Goal: Use online tool/utility: Utilize a website feature to perform a specific function

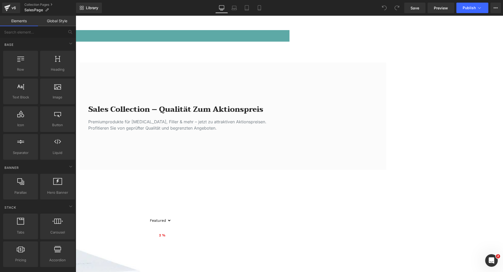
click at [168, 111] on h1 "Sales Collection – Qualität zum Aktionspreis" at bounding box center [177, 109] width 178 height 9
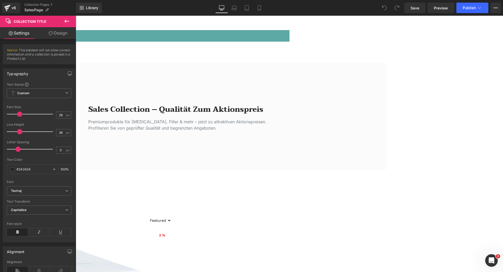
click at [76, 16] on span "Collection Title" at bounding box center [76, 16] width 0 height 0
click at [58, 192] on b "Taviraj" at bounding box center [38, 191] width 54 height 4
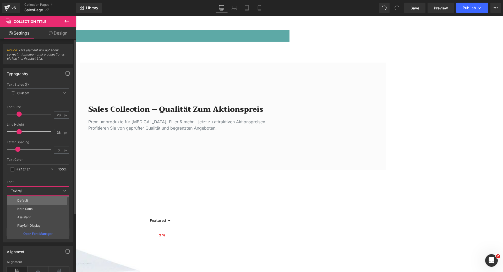
click at [33, 202] on li "Default" at bounding box center [39, 200] width 65 height 8
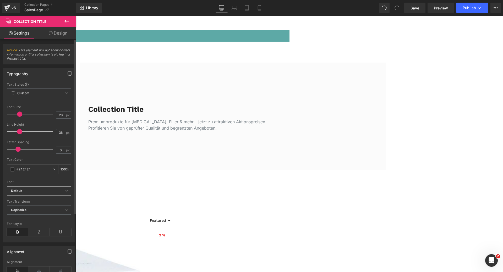
click at [41, 192] on b "Default" at bounding box center [38, 191] width 54 height 4
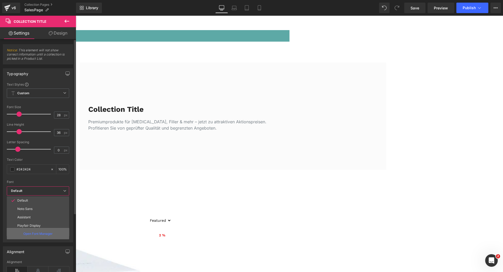
click at [37, 234] on p "Open Font Manager" at bounding box center [37, 234] width 29 height 5
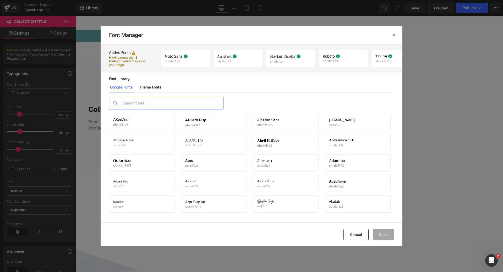
click at [140, 103] on input "text" at bounding box center [171, 103] width 103 height 12
paste input "[PERSON_NAME] Sans Display"
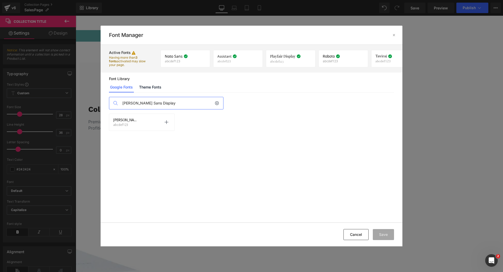
type input "[PERSON_NAME] Sans Display"
click at [137, 123] on p "abcdef123" at bounding box center [126, 125] width 26 height 4
click at [167, 123] on icon at bounding box center [166, 122] width 4 height 4
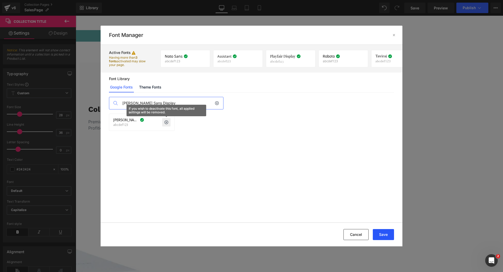
click at [384, 235] on button "Save" at bounding box center [383, 234] width 21 height 11
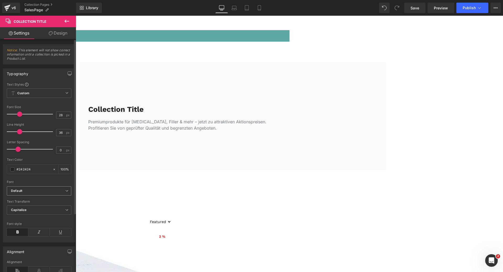
click at [66, 191] on icon at bounding box center [66, 190] width 3 height 3
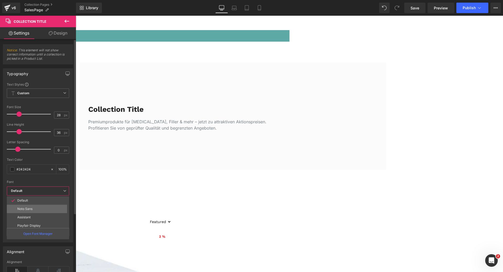
click at [46, 211] on li "Noto Sans" at bounding box center [39, 209] width 65 height 8
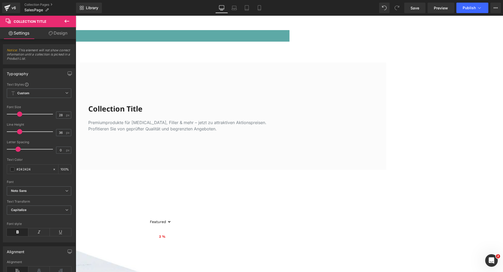
click at [76, 16] on span "Collection Desc" at bounding box center [76, 16] width 0 height 0
click at [45, 191] on b "Inter" at bounding box center [38, 191] width 54 height 4
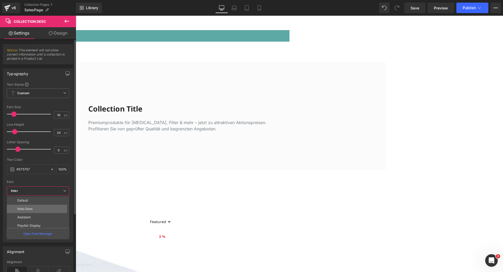
click at [31, 207] on p "Noto Sans" at bounding box center [24, 209] width 15 height 4
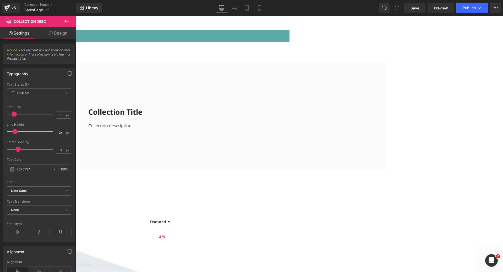
scroll to position [26, 0]
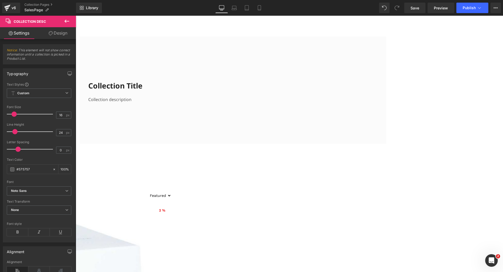
click at [289, 163] on p "Ihre Vorteilspreise im November – sparen Sie bei ausgewählten Produkten" at bounding box center [75, 160] width 427 height 7
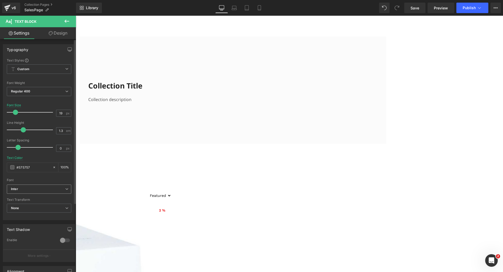
click at [33, 191] on b "Inter" at bounding box center [38, 189] width 54 height 4
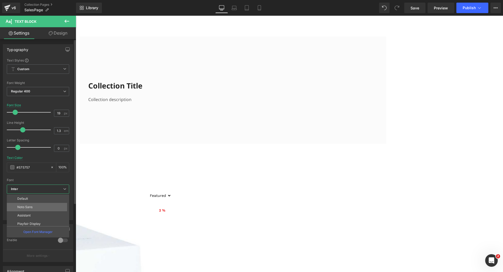
click at [29, 207] on p "Noto Sans" at bounding box center [24, 207] width 15 height 4
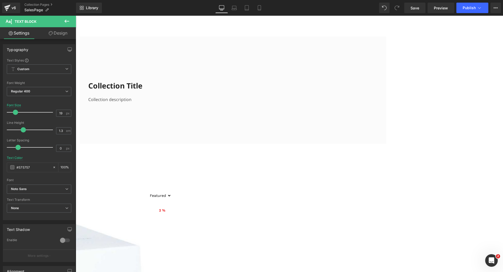
click at [250, 177] on h2 "Limitierte Sonderaktionen" at bounding box center [75, 170] width 427 height 11
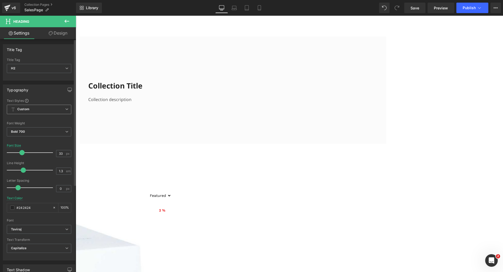
click at [37, 110] on span "Custom Setup Global Style" at bounding box center [39, 109] width 64 height 9
click at [37, 110] on span "Custom Setup Global Style" at bounding box center [38, 109] width 62 height 9
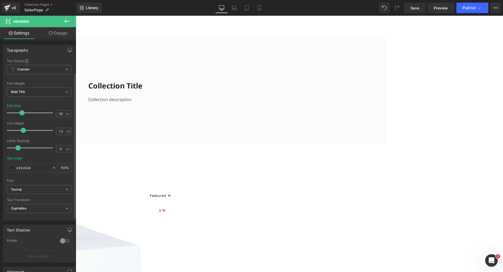
scroll to position [52, 0]
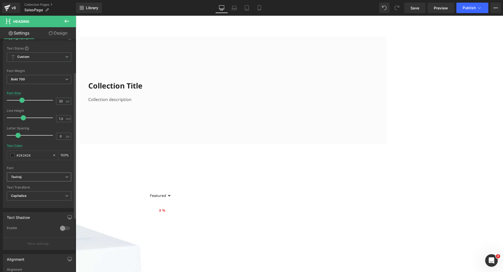
click at [35, 178] on b "Taviraj" at bounding box center [38, 177] width 54 height 4
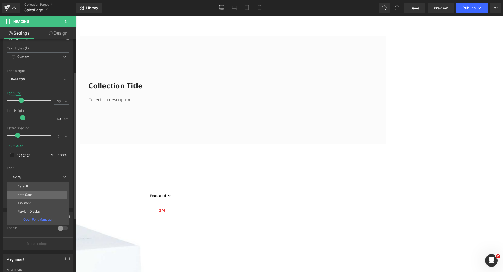
click at [31, 194] on p "Noto Sans" at bounding box center [24, 195] width 15 height 4
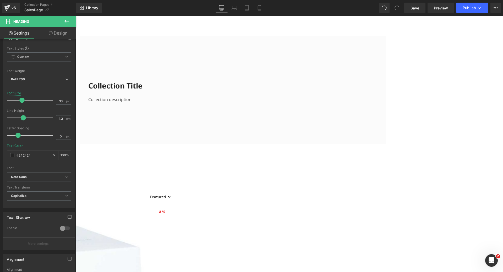
scroll to position [79, 0]
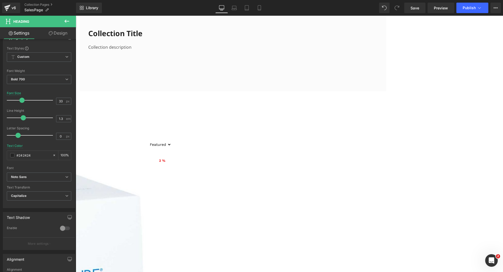
click at [76, 16] on span "Collection Toolbar" at bounding box center [76, 16] width 0 height 0
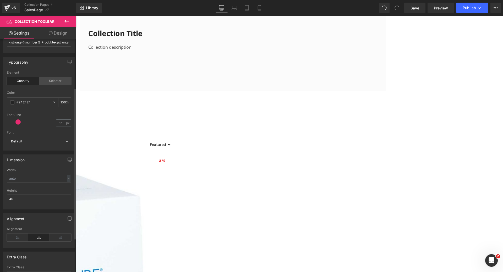
scroll to position [76, 0]
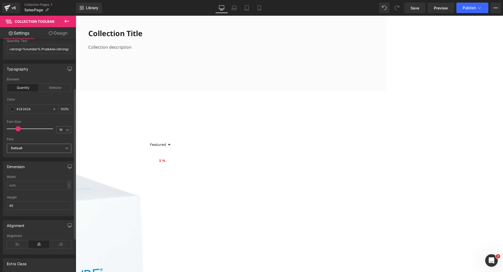
click at [45, 149] on b "Default" at bounding box center [38, 148] width 54 height 4
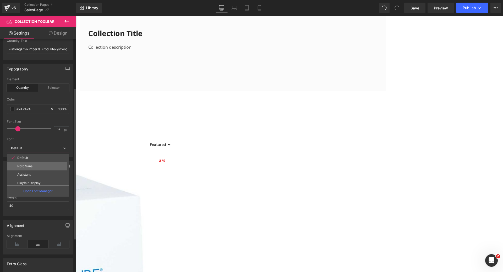
click at [28, 166] on p "Noto Sans" at bounding box center [24, 166] width 15 height 4
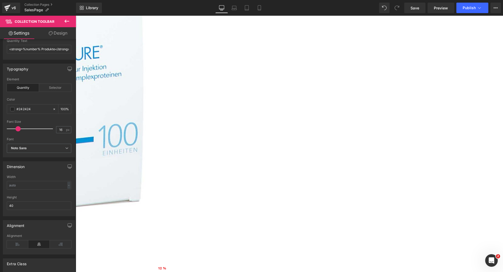
scroll to position [314, 0]
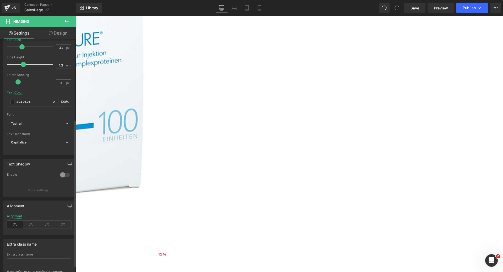
scroll to position [131, 0]
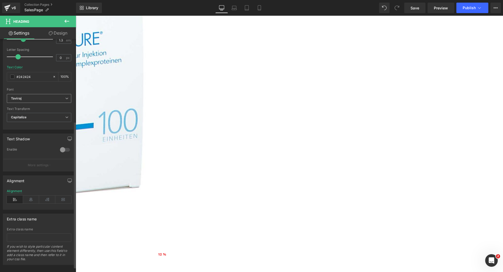
click at [39, 100] on b "Taviraj" at bounding box center [38, 98] width 54 height 4
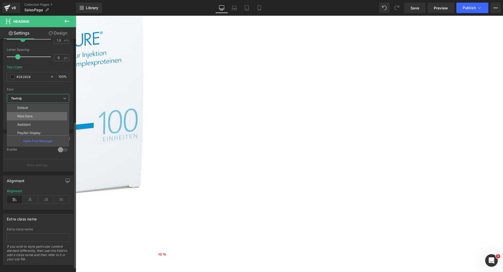
click at [33, 114] on li "Noto Sans" at bounding box center [39, 116] width 65 height 8
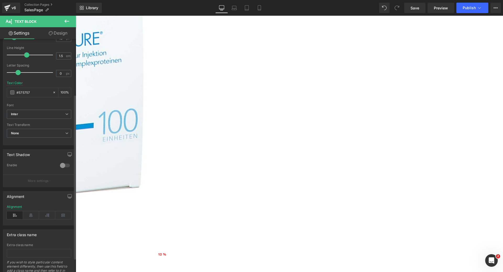
scroll to position [79, 0]
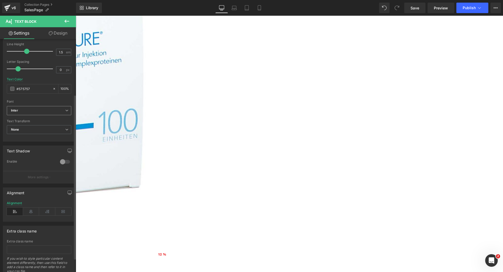
click at [36, 114] on span "Inter" at bounding box center [39, 110] width 64 height 9
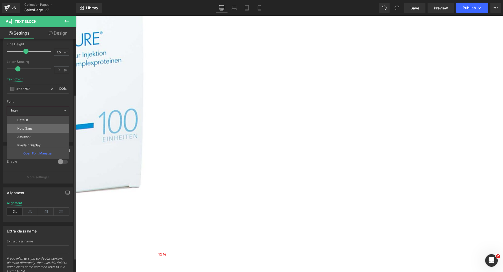
click at [32, 127] on p "Noto Sans" at bounding box center [24, 129] width 15 height 4
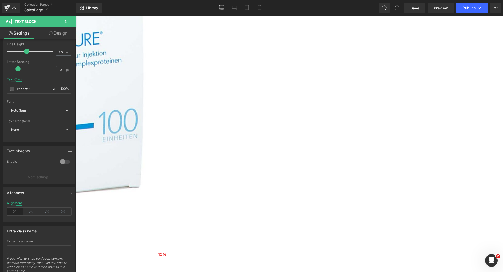
click at [76, 16] on span "(P) Cart Button" at bounding box center [76, 16] width 0 height 0
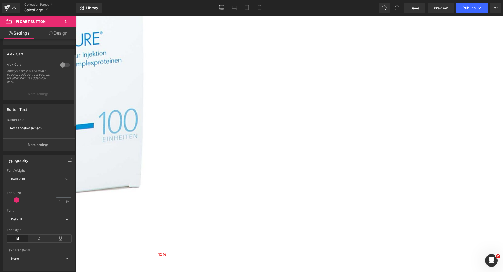
scroll to position [52, 0]
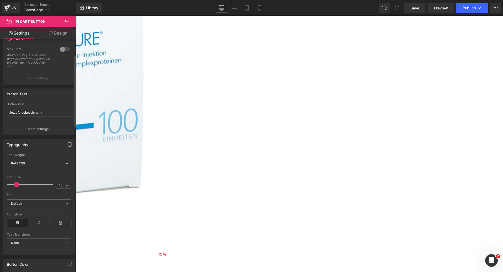
click at [42, 205] on b "Default" at bounding box center [38, 204] width 54 height 4
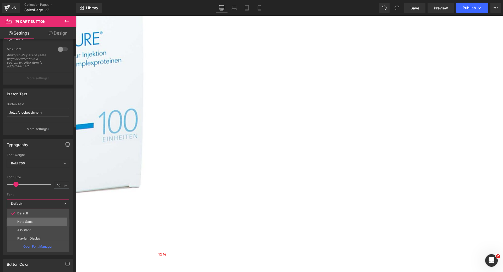
click at [34, 222] on li "Noto Sans" at bounding box center [39, 222] width 65 height 8
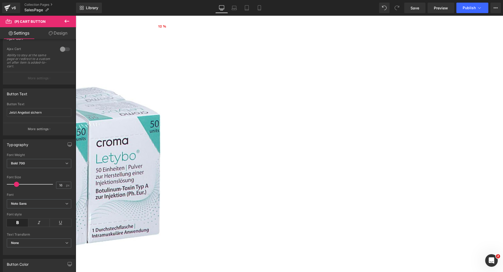
scroll to position [550, 0]
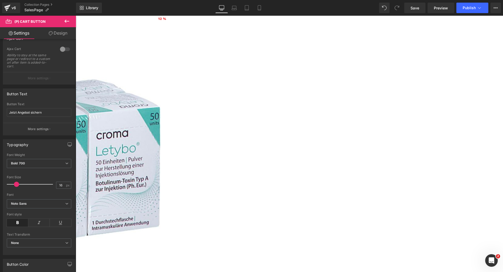
click at [76, 16] on span "Text Block" at bounding box center [76, 16] width 0 height 0
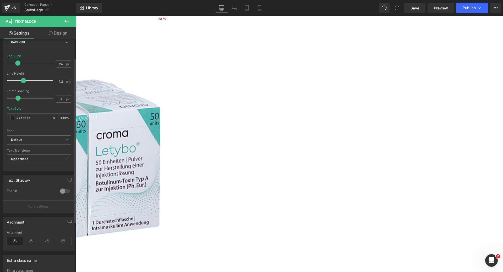
scroll to position [52, 0]
click at [40, 136] on b "Default" at bounding box center [38, 137] width 54 height 4
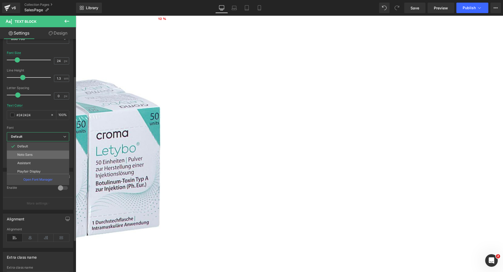
click at [35, 155] on li "Noto Sans" at bounding box center [39, 155] width 65 height 8
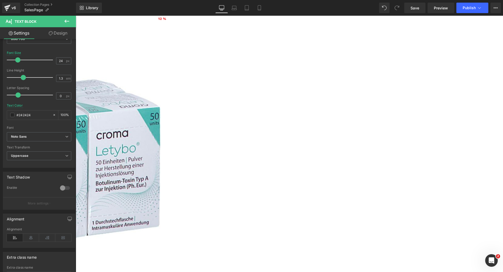
click at [76, 16] on span "Button" at bounding box center [76, 16] width 0 height 0
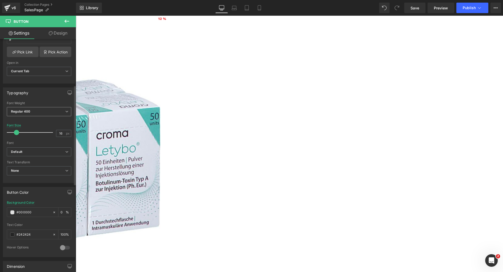
scroll to position [131, 0]
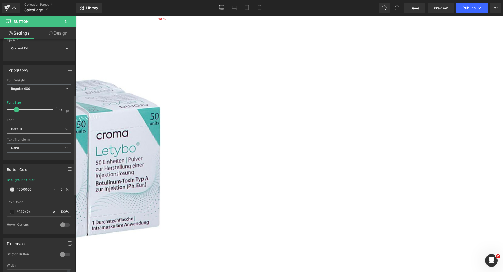
click at [35, 132] on span "Default" at bounding box center [39, 129] width 64 height 9
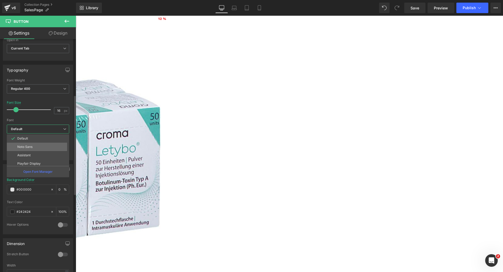
click at [31, 145] on li "Noto Sans" at bounding box center [39, 147] width 65 height 8
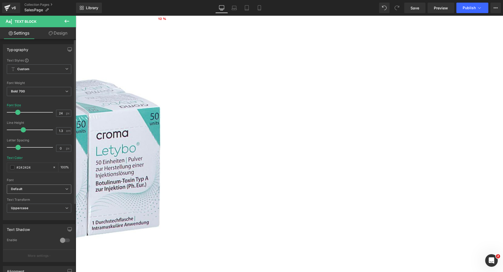
click at [29, 189] on b "Default" at bounding box center [38, 189] width 54 height 4
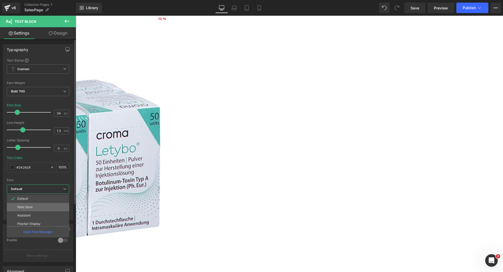
click at [27, 206] on p "Noto Sans" at bounding box center [24, 207] width 15 height 4
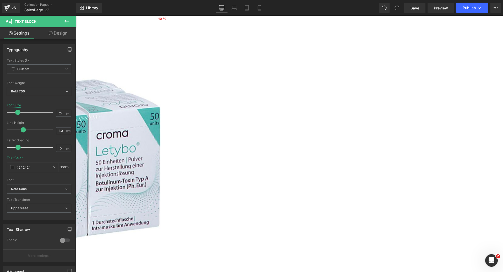
click at [76, 16] on span "Button" at bounding box center [76, 16] width 0 height 0
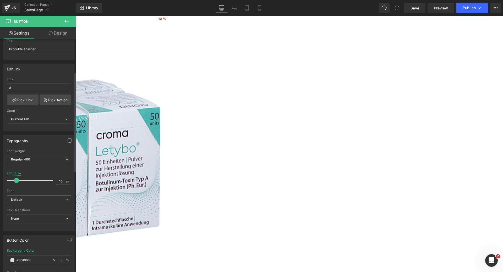
scroll to position [79, 0]
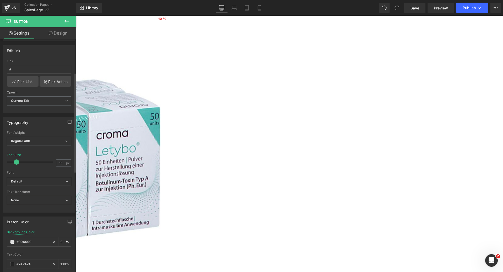
click at [34, 182] on b "Default" at bounding box center [38, 181] width 54 height 4
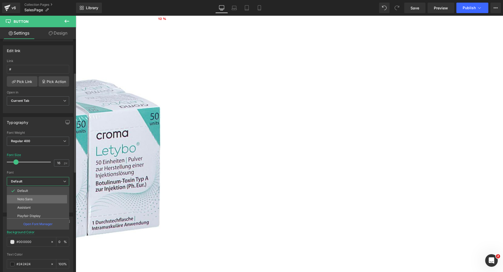
click at [30, 199] on p "Noto Sans" at bounding box center [24, 199] width 15 height 4
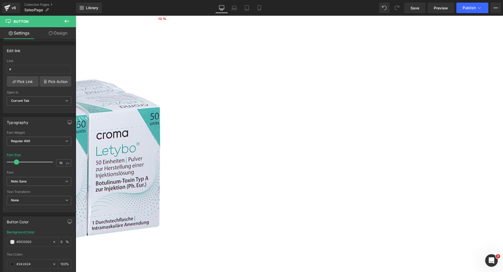
scroll to position [563, 0]
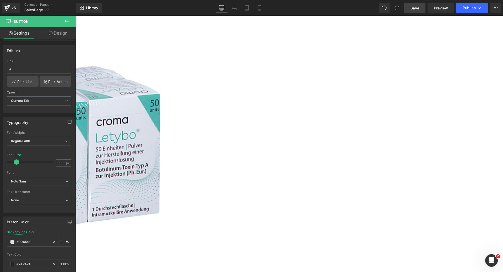
click at [417, 7] on span "Save" at bounding box center [414, 8] width 9 height 6
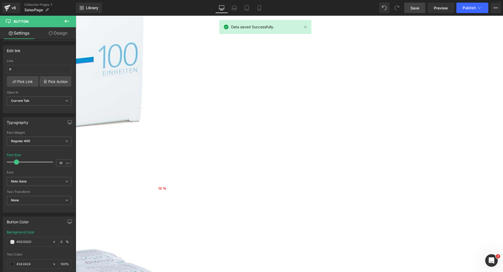
scroll to position [380, 0]
click at [436, 8] on span "Preview" at bounding box center [441, 8] width 14 height 6
click at [76, 16] on span "(P) Cart Button" at bounding box center [76, 16] width 0 height 0
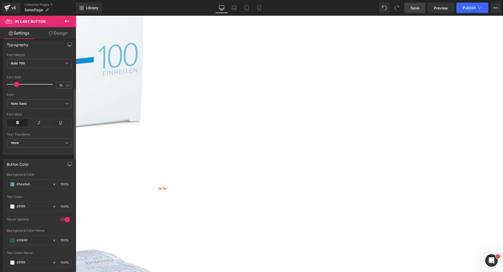
scroll to position [157, 0]
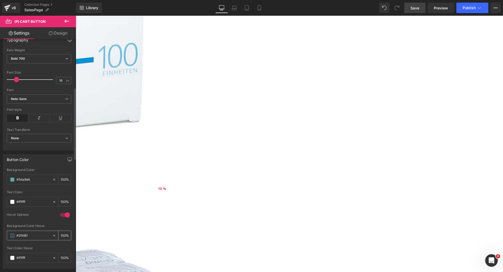
click at [35, 238] on input "#2f4f4f" at bounding box center [34, 236] width 34 height 6
drag, startPoint x: 35, startPoint y: 236, endPoint x: 17, endPoint y: 237, distance: 18.1
click at [17, 237] on input "#2f4f4f" at bounding box center [34, 236] width 34 height 6
paste input "00a372"
type input "#00a372"
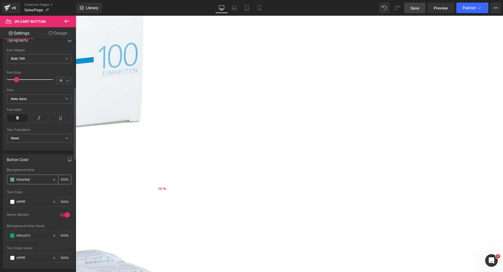
click at [43, 181] on input "#5da9a6" at bounding box center [34, 180] width 34 height 6
click at [25, 180] on input "#5da9a6" at bounding box center [34, 180] width 34 height 6
click at [11, 181] on span at bounding box center [12, 180] width 4 height 4
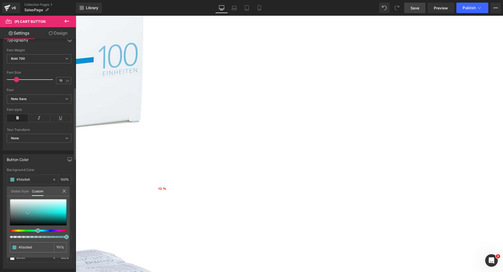
type input "#111212"
click at [11, 224] on div at bounding box center [38, 212] width 57 height 26
type input "#0c0c0c"
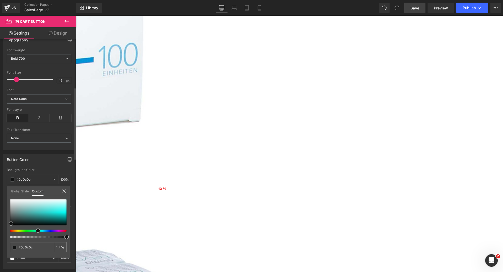
type input "#0a0a0a"
type input "#070707"
type input "#050505"
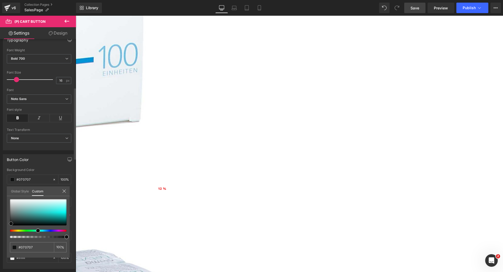
type input "#050505"
type input "#020202"
type input "#000000"
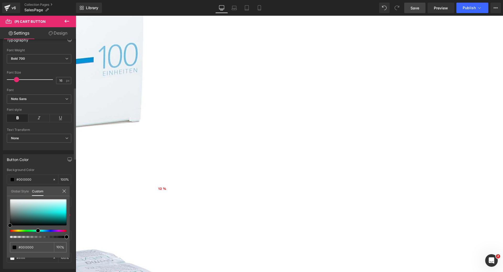
drag, startPoint x: 12, startPoint y: 223, endPoint x: 5, endPoint y: 226, distance: 8.1
click at [5, 226] on div "Button Color rgba(0, 0, 0, 1) Background Color #000000 100 % rgba(255, 255, 255…" at bounding box center [39, 209] width 78 height 119
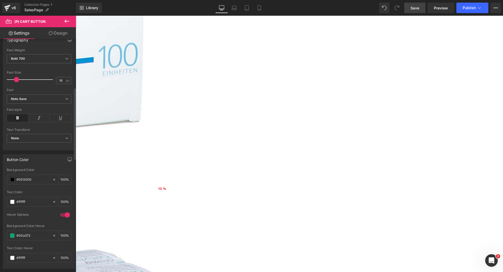
click at [419, 12] on link "Save" at bounding box center [414, 8] width 21 height 10
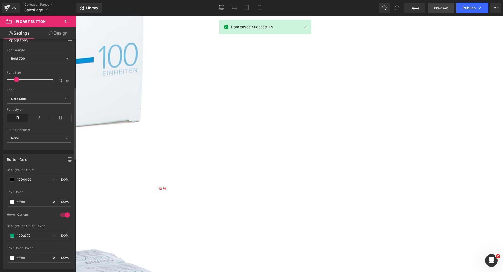
click at [441, 8] on span "Preview" at bounding box center [441, 8] width 14 height 6
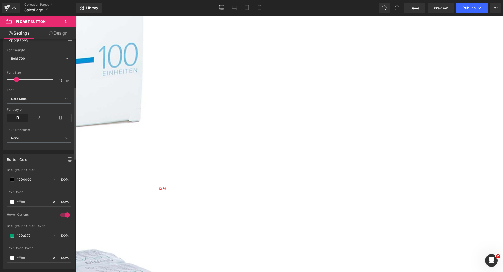
click at [59, 81] on input "16" at bounding box center [60, 80] width 9 height 7
type input "15"
click at [34, 91] on div "Font" at bounding box center [39, 90] width 64 height 4
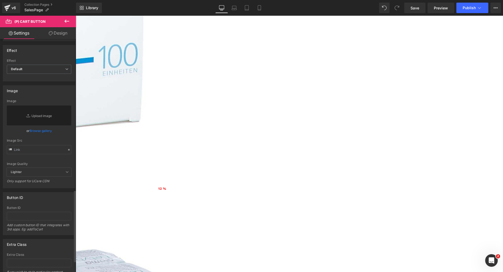
scroll to position [498, 0]
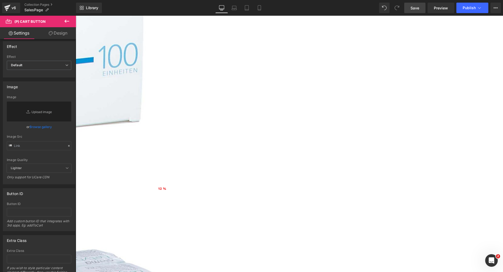
click at [413, 10] on span "Save" at bounding box center [414, 8] width 9 height 6
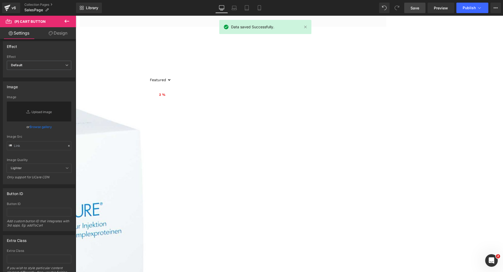
scroll to position [118, 0]
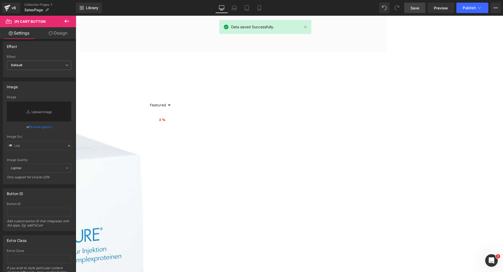
click at [76, 16] on span "(P) Cart Button" at bounding box center [76, 16] width 0 height 0
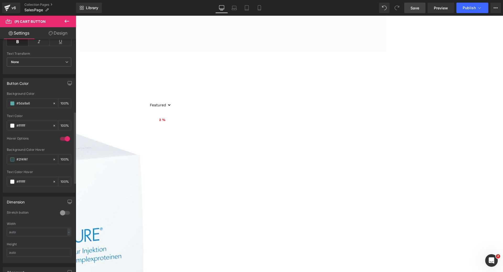
scroll to position [236, 0]
click at [30, 155] on input "#2f4f4f" at bounding box center [34, 157] width 34 height 6
click at [14, 158] on span at bounding box center [12, 157] width 4 height 4
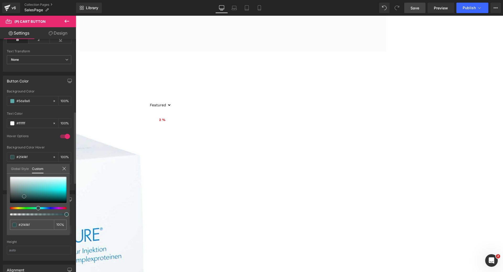
type input "#1d2f2f"
type input "#172020"
type input "#161c1c"
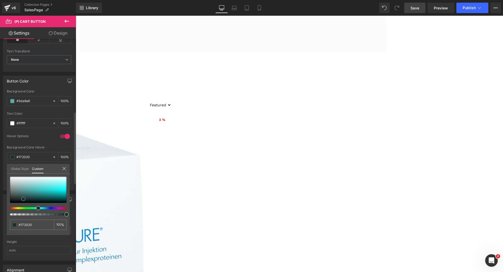
type input "#161c1c"
type input "#101313"
type input "#0b0d0d"
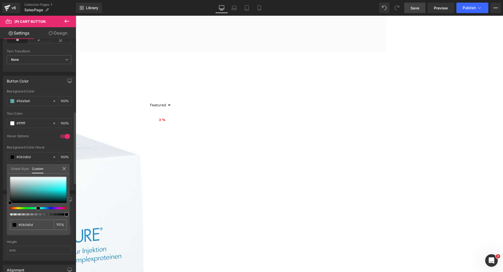
type input "#000000"
drag, startPoint x: 23, startPoint y: 199, endPoint x: 8, endPoint y: 205, distance: 16.0
click at [8, 205] on div "#000000 100 %" at bounding box center [38, 206] width 63 height 58
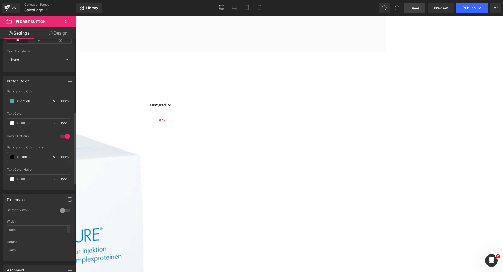
click at [39, 158] on input "#000000" at bounding box center [34, 157] width 34 height 6
drag, startPoint x: 38, startPoint y: 158, endPoint x: 16, endPoint y: 159, distance: 22.0
click at [16, 159] on div "#000000" at bounding box center [29, 156] width 45 height 9
paste input "a372"
type input "#00a372"
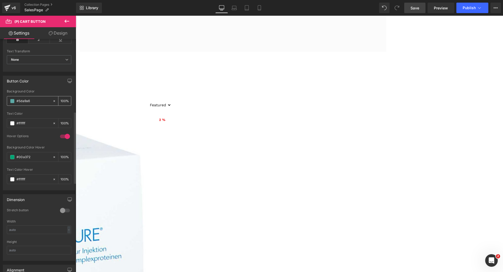
click at [36, 102] on input "#5da9a6" at bounding box center [34, 101] width 34 height 6
click at [12, 101] on span at bounding box center [12, 101] width 4 height 4
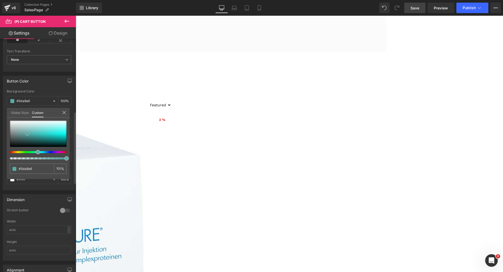
type input "#5ba8a6"
type input "#4e7d7b"
type input "#405857"
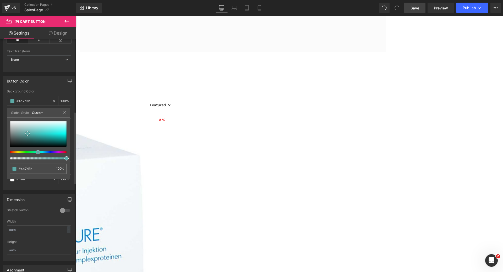
type input "#405857"
type input "#2d3838"
type input "#1c2020"
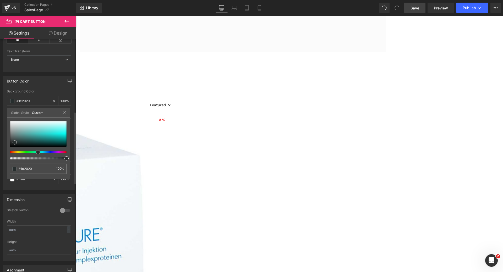
type input "#151818"
type input "#0c0d0d"
type input "#090a0a"
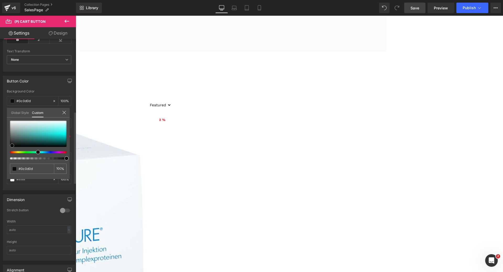
type input "#090a0a"
type input "#000000"
drag, startPoint x: 27, startPoint y: 133, endPoint x: 7, endPoint y: 148, distance: 24.6
click at [7, 148] on div "#000000 100 %" at bounding box center [38, 150] width 63 height 58
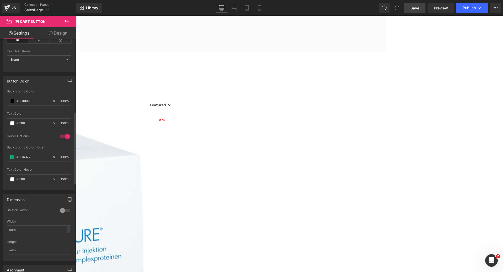
click at [413, 8] on span "Save" at bounding box center [414, 8] width 9 height 6
drag, startPoint x: 32, startPoint y: 157, endPoint x: 16, endPoint y: 157, distance: 16.2
click at [16, 157] on div "#00a372" at bounding box center [29, 156] width 45 height 9
paste input "16b739"
type input "#16b739"
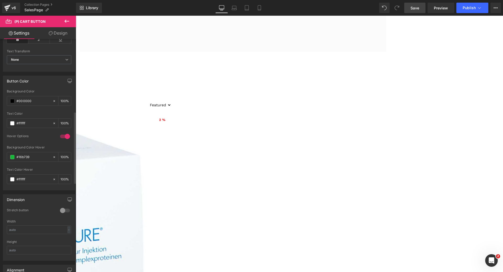
click at [47, 142] on div "Hover Options" at bounding box center [39, 140] width 64 height 12
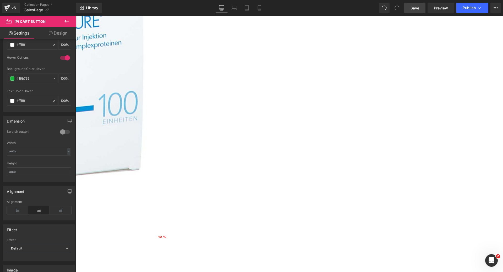
scroll to position [380, 0]
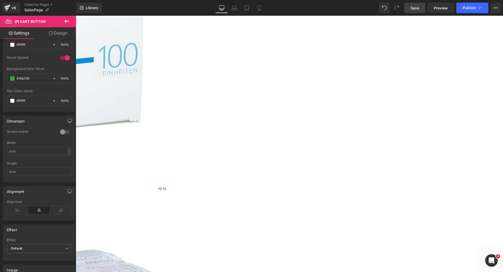
click at [76, 16] on span "(P) Cart Button" at bounding box center [76, 16] width 0 height 0
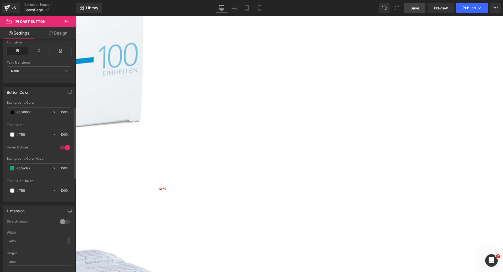
scroll to position [236, 0]
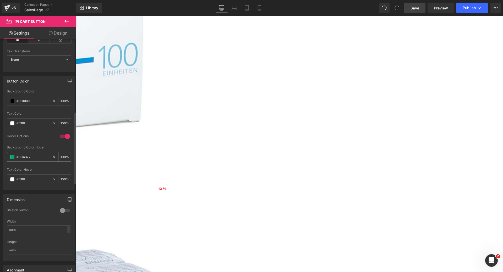
click at [35, 157] on input "#00a372" at bounding box center [34, 157] width 34 height 6
drag, startPoint x: 36, startPoint y: 156, endPoint x: 17, endPoint y: 158, distance: 19.2
click at [17, 158] on input "#00a372" at bounding box center [34, 157] width 34 height 6
paste input "16b739"
type input "#16b739"
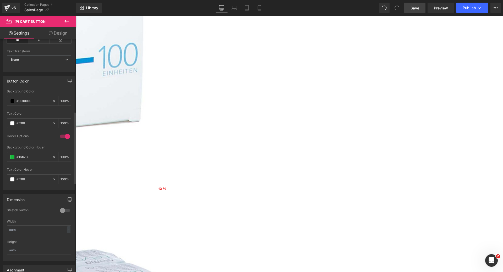
click at [45, 141] on div "Hover Options" at bounding box center [39, 140] width 64 height 12
click at [414, 8] on span "Save" at bounding box center [414, 8] width 9 height 6
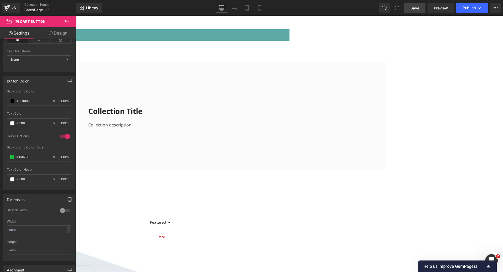
scroll to position [0, 0]
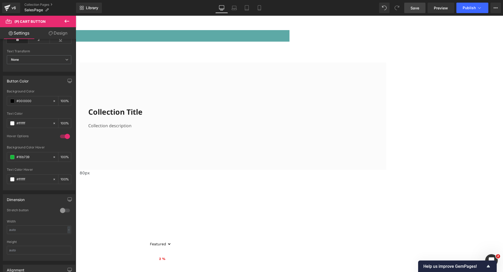
click at [220, 37] on div "[PERSON_NAME] & kostenloser Versand – ab 50 € (Kühlware ab 750 €) Text Block Row" at bounding box center [75, 36] width 427 height 12
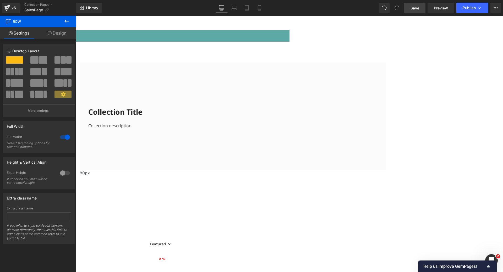
click at [66, 36] on link "Design" at bounding box center [57, 33] width 38 height 12
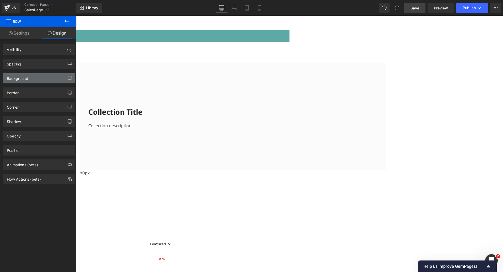
click at [30, 77] on div "Background" at bounding box center [39, 78] width 72 height 10
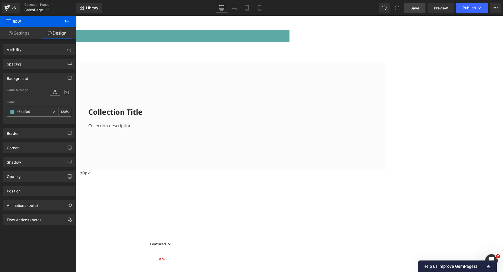
click at [23, 113] on input "#5da9a6" at bounding box center [34, 112] width 34 height 6
paste input "DF091D"
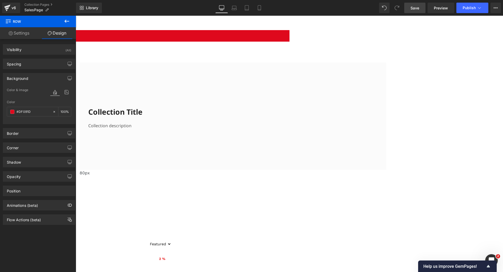
type input "#df091d"
click at [417, 11] on link "Save" at bounding box center [414, 8] width 21 height 10
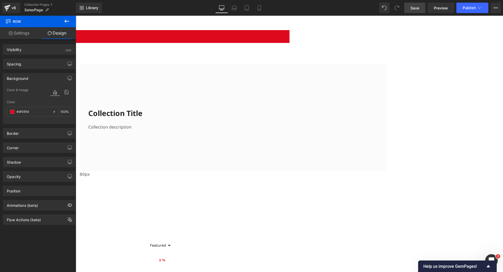
click at [415, 10] on span "Save" at bounding box center [414, 8] width 9 height 6
